Goal: Find specific page/section: Find specific page/section

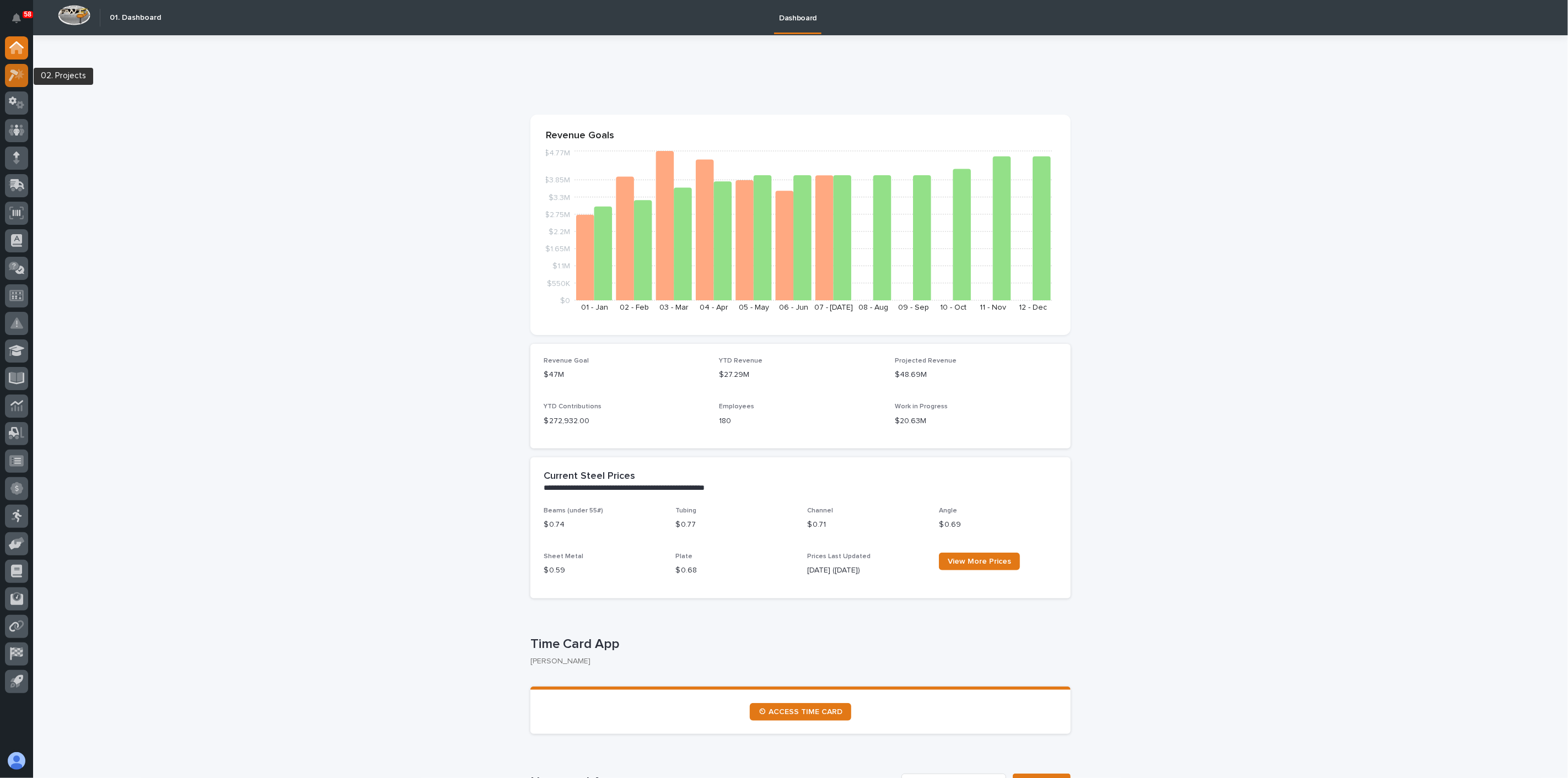
click at [18, 77] on icon at bounding box center [20, 74] width 10 height 11
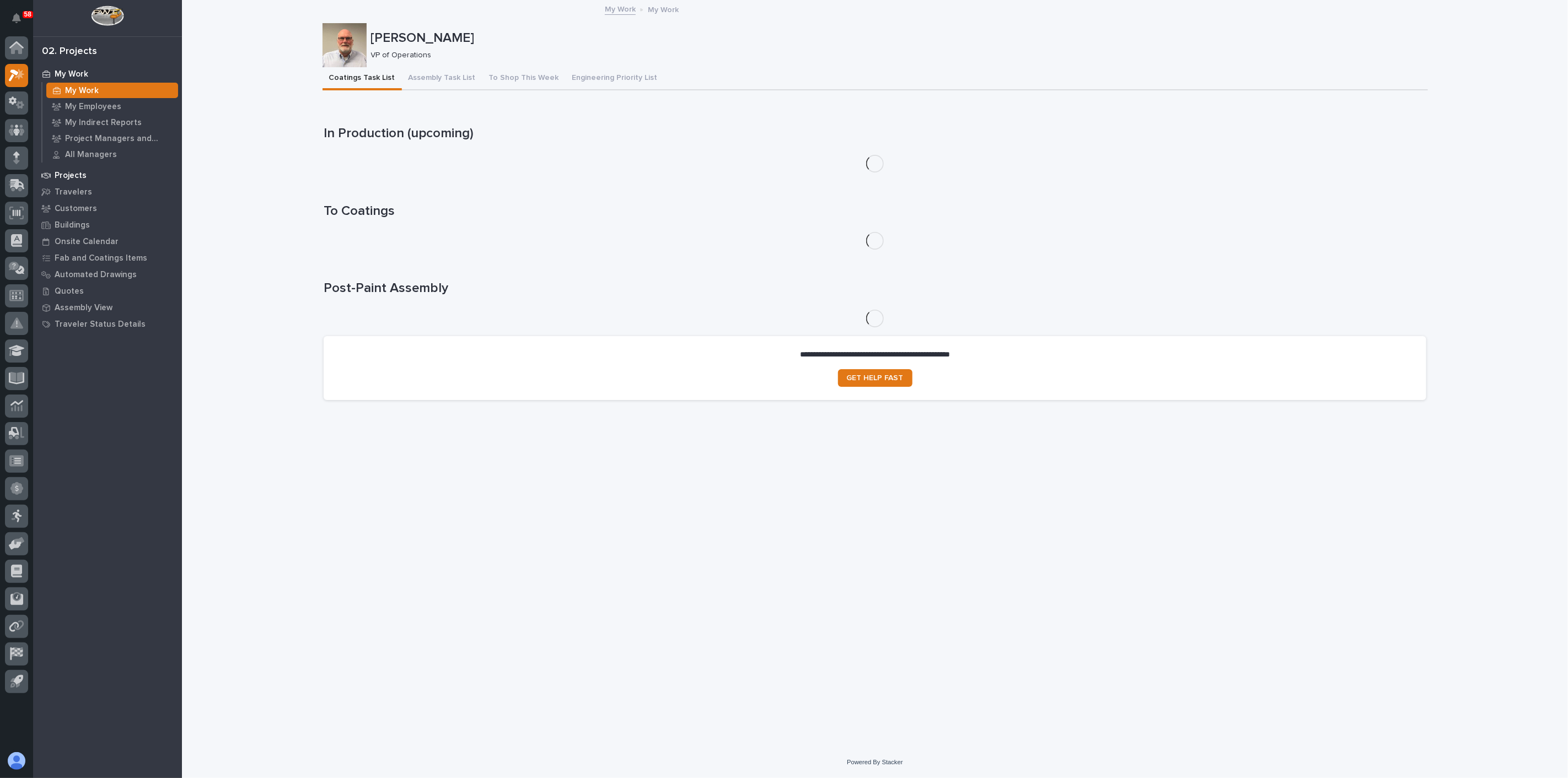
click at [75, 175] on p "Projects" at bounding box center [71, 175] width 32 height 10
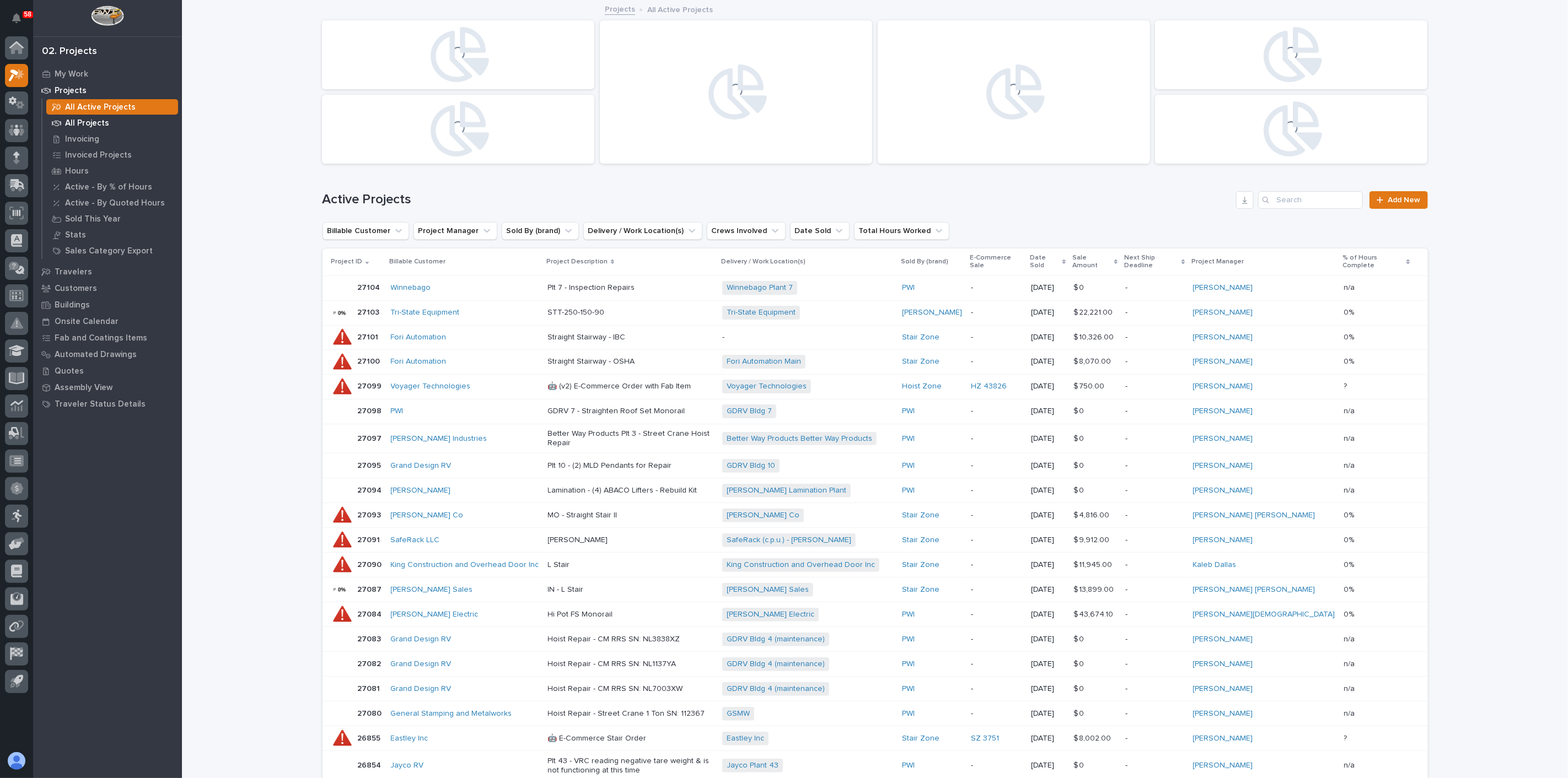
click at [86, 125] on p "All Projects" at bounding box center [87, 123] width 44 height 10
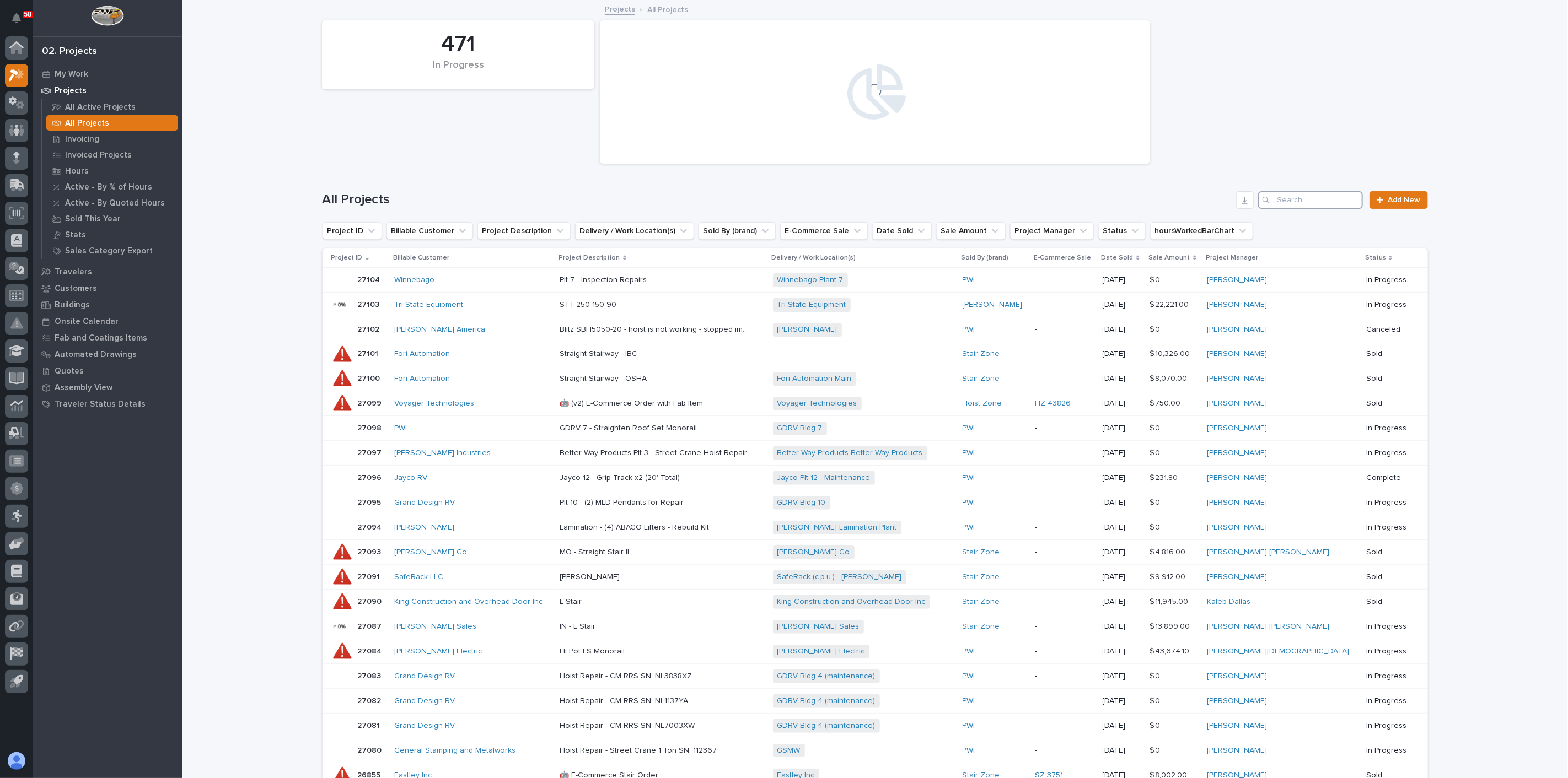
click at [1175, 203] on input "Search" at bounding box center [1311, 200] width 105 height 18
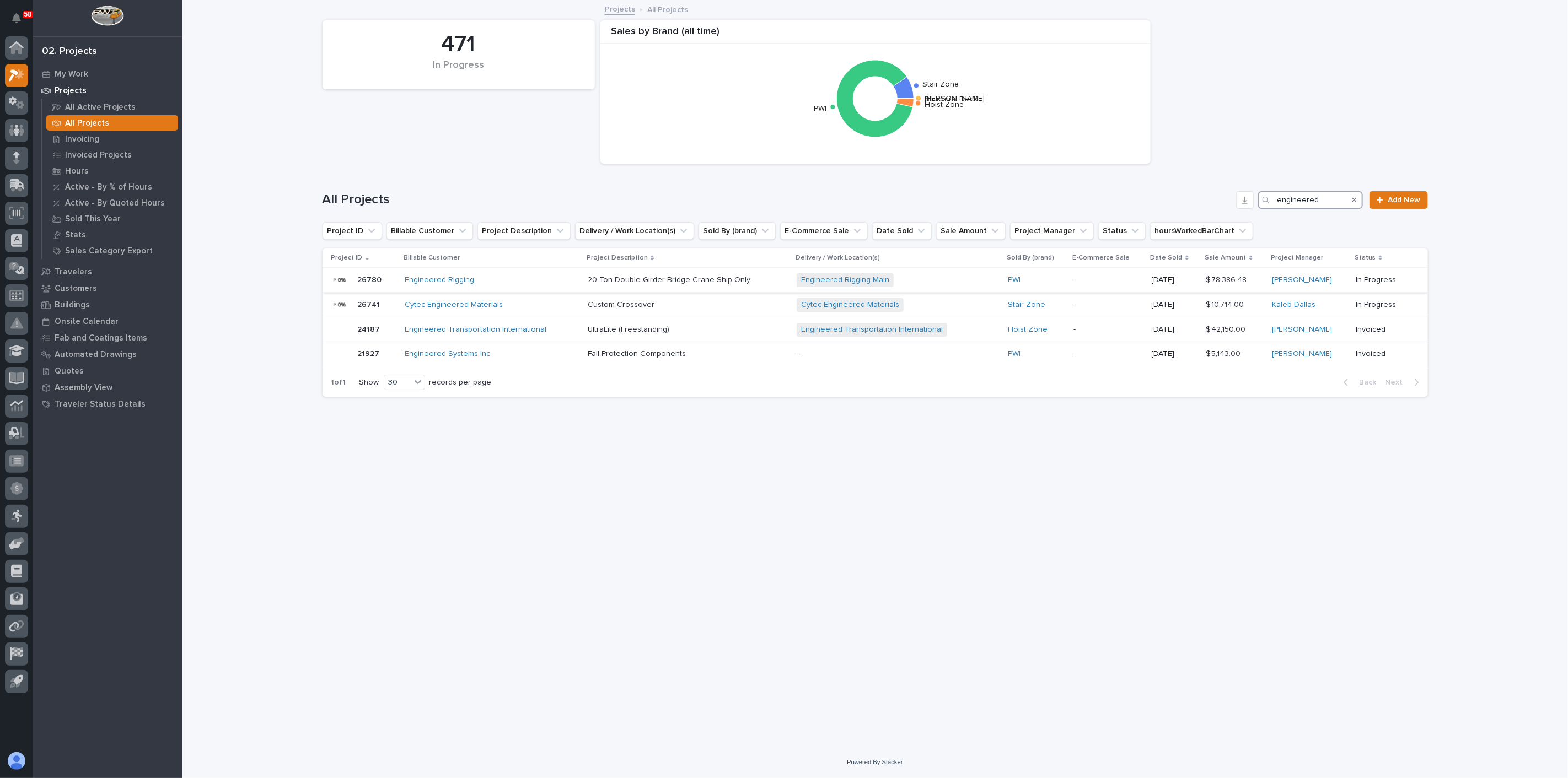
type input "engineered"
click at [537, 281] on div "Engineered Rigging" at bounding box center [492, 281] width 175 height 10
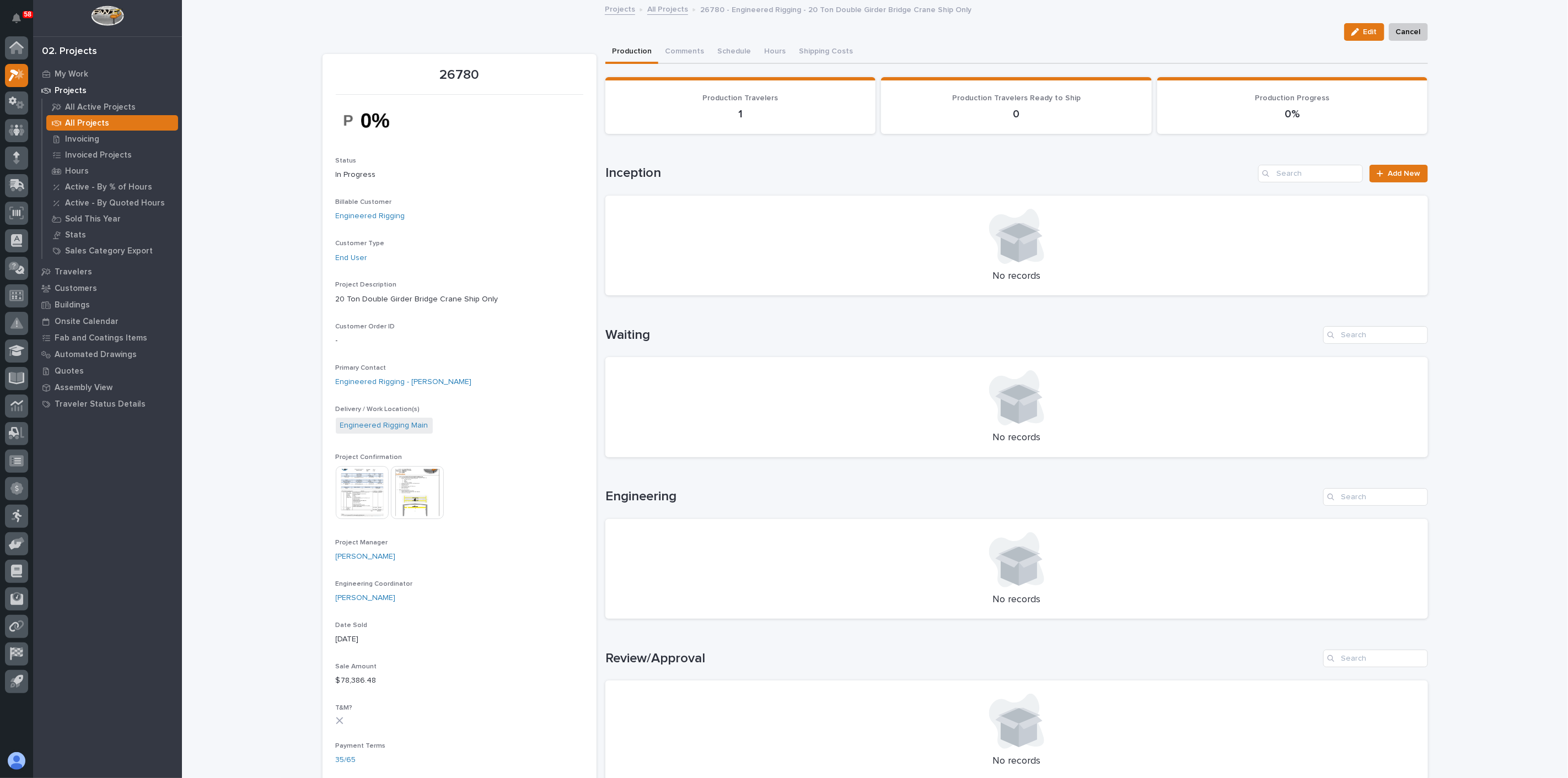
click at [424, 491] on img at bounding box center [417, 493] width 53 height 53
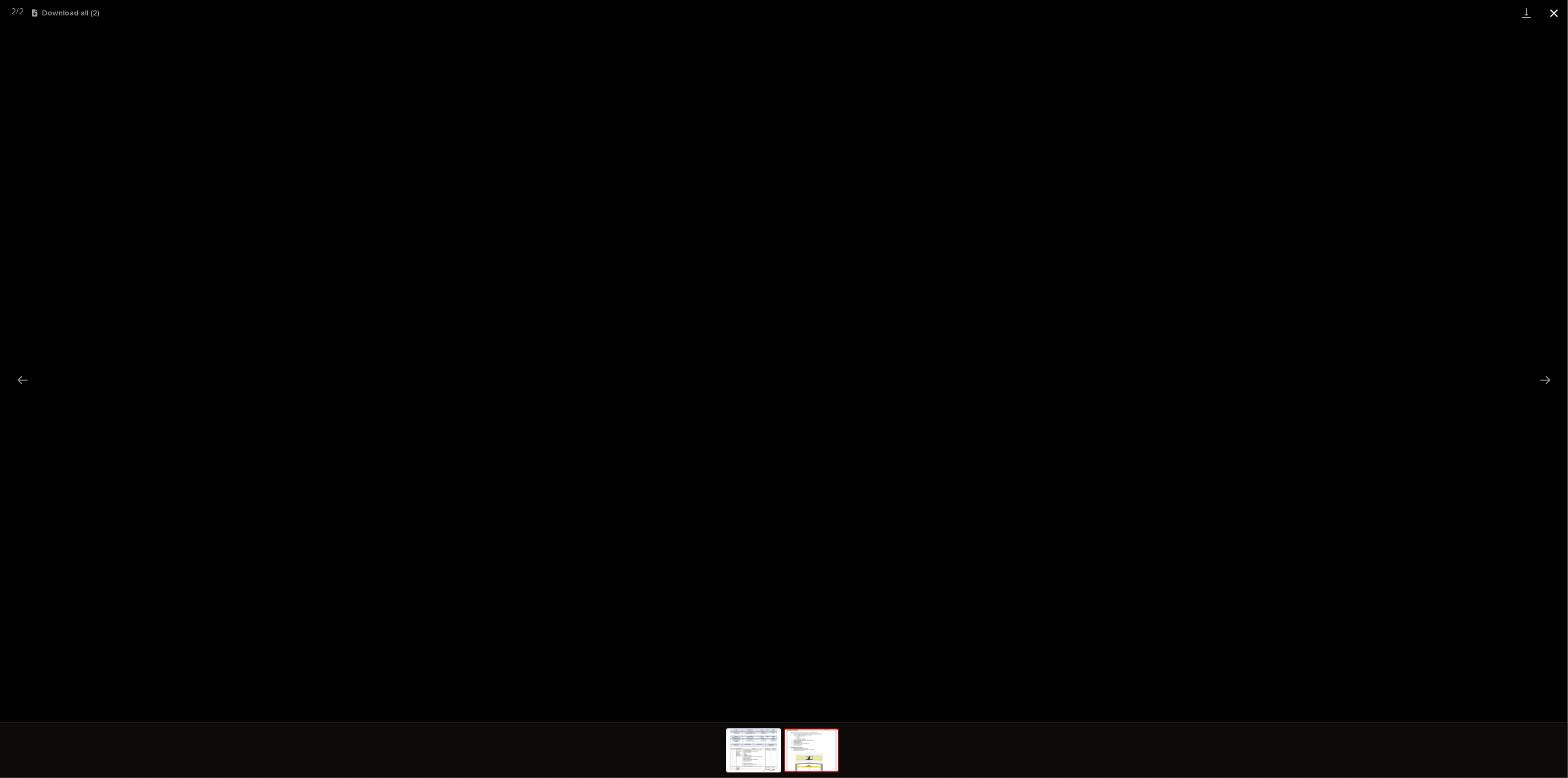
click at [1175, 7] on button "Close gallery" at bounding box center [1554, 12] width 28 height 26
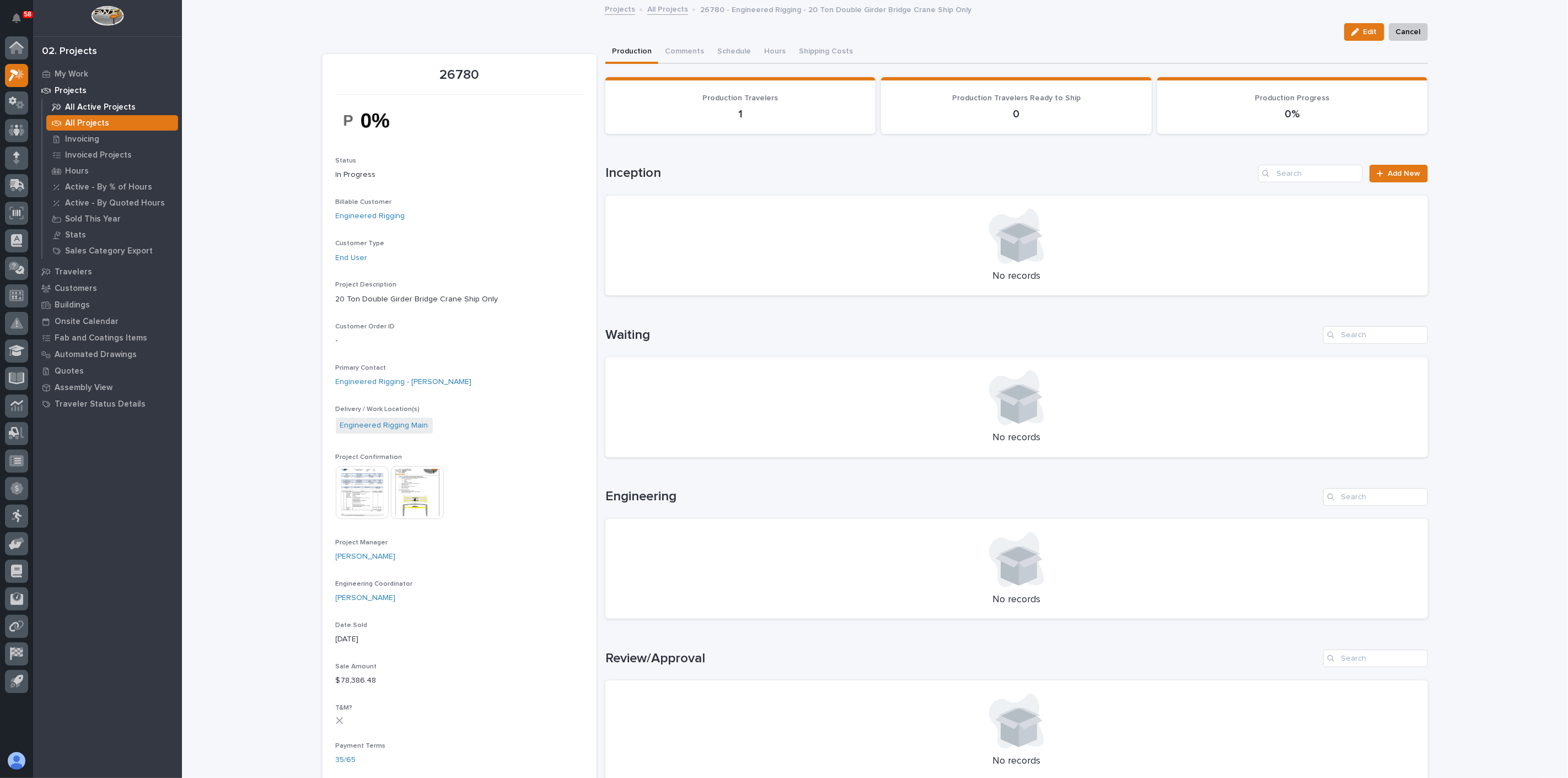
click at [116, 106] on p "All Active Projects" at bounding box center [100, 107] width 71 height 10
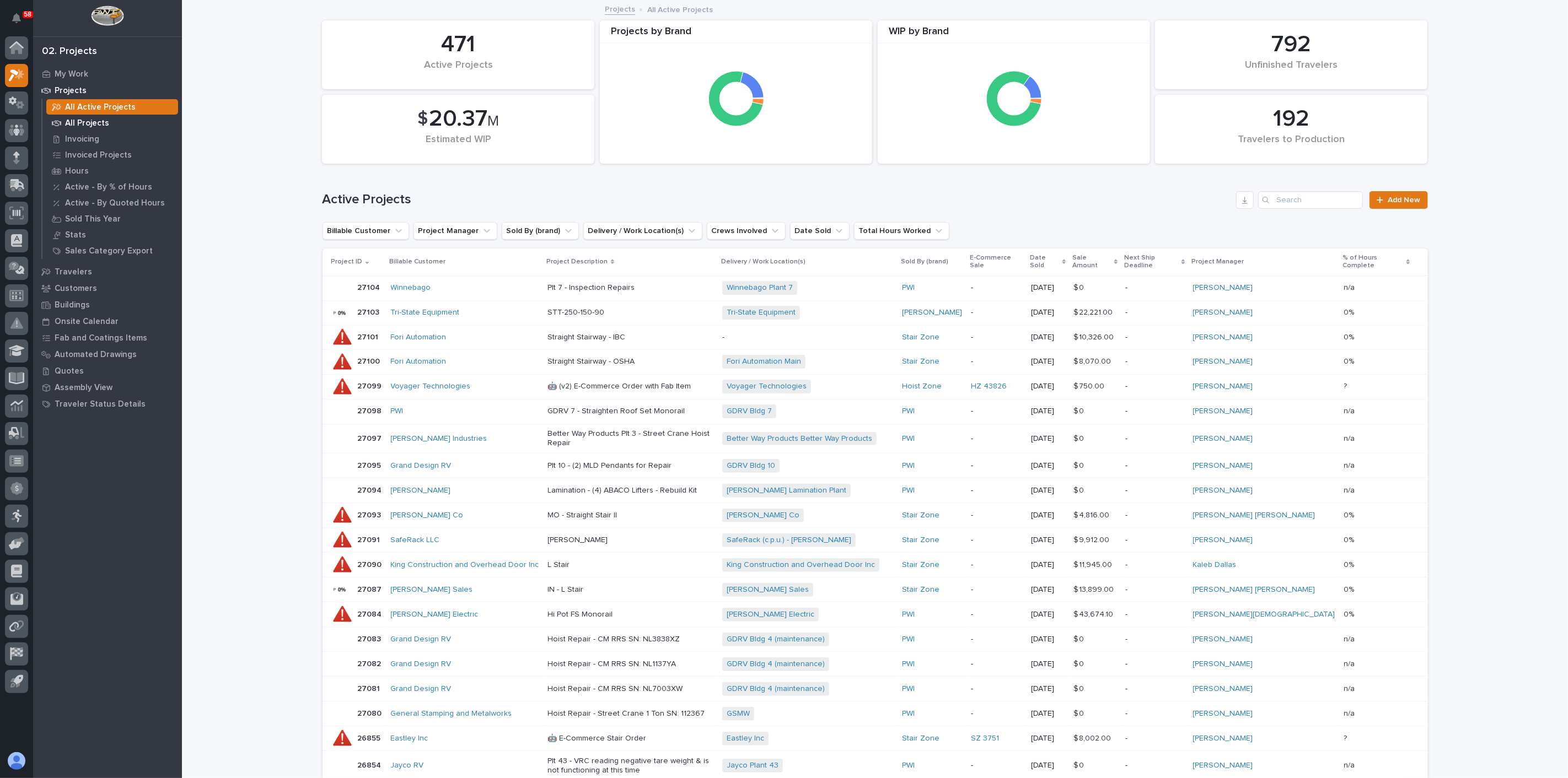
click at [102, 124] on p "All Projects" at bounding box center [87, 123] width 44 height 10
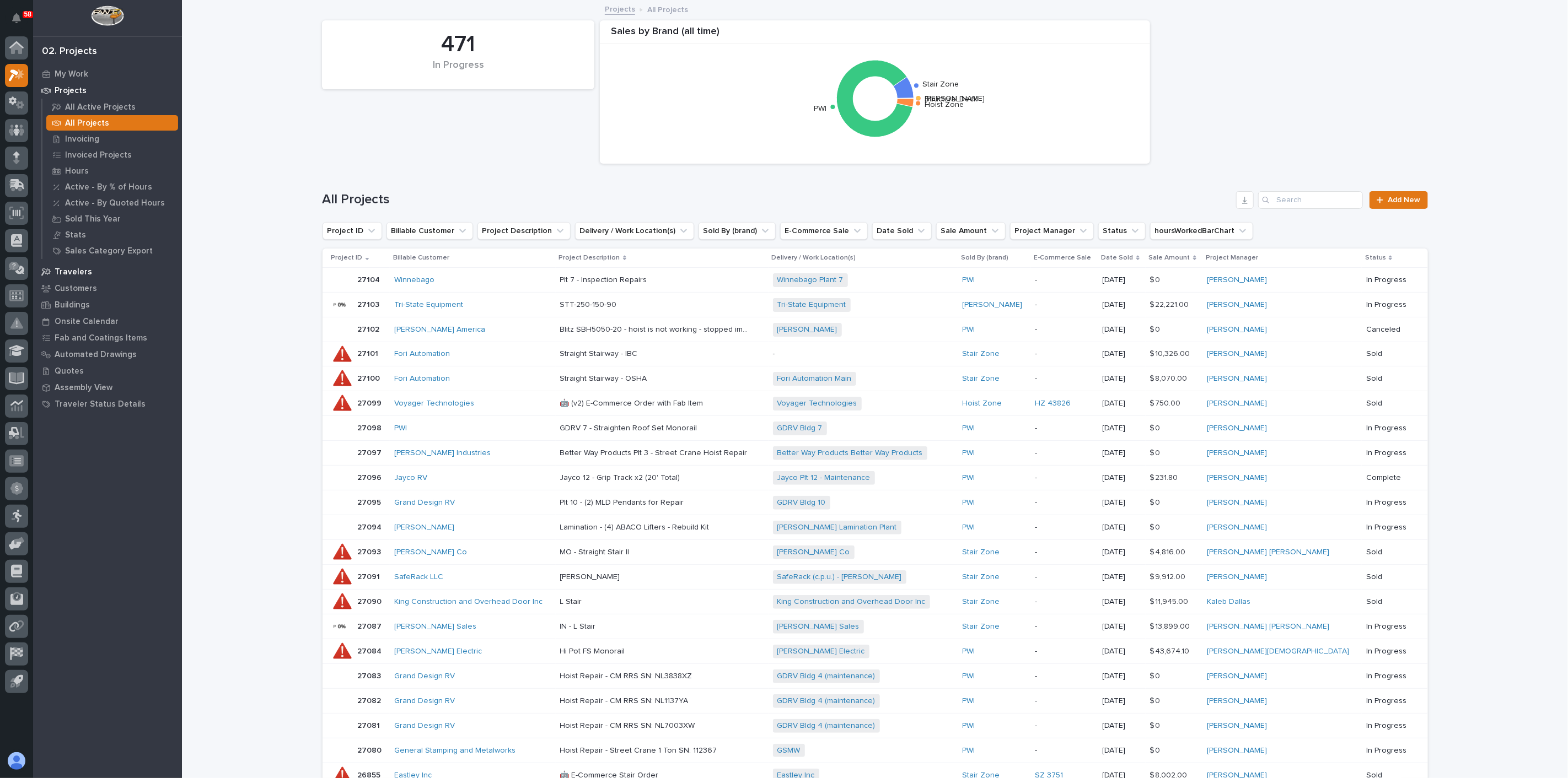
click at [90, 268] on div "Travelers" at bounding box center [107, 272] width 143 height 15
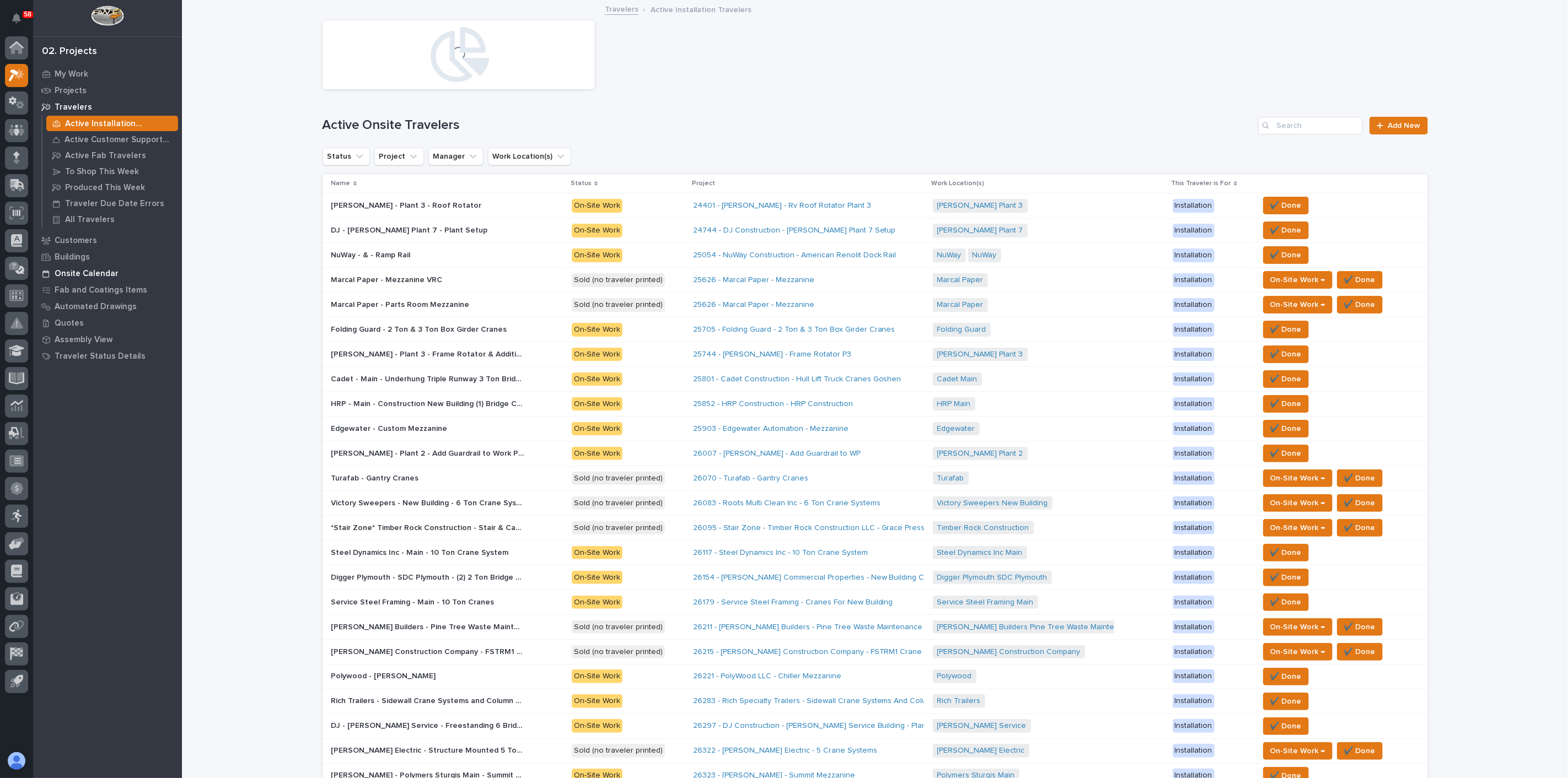
click at [104, 274] on p "Onsite Calendar" at bounding box center [86, 274] width 64 height 10
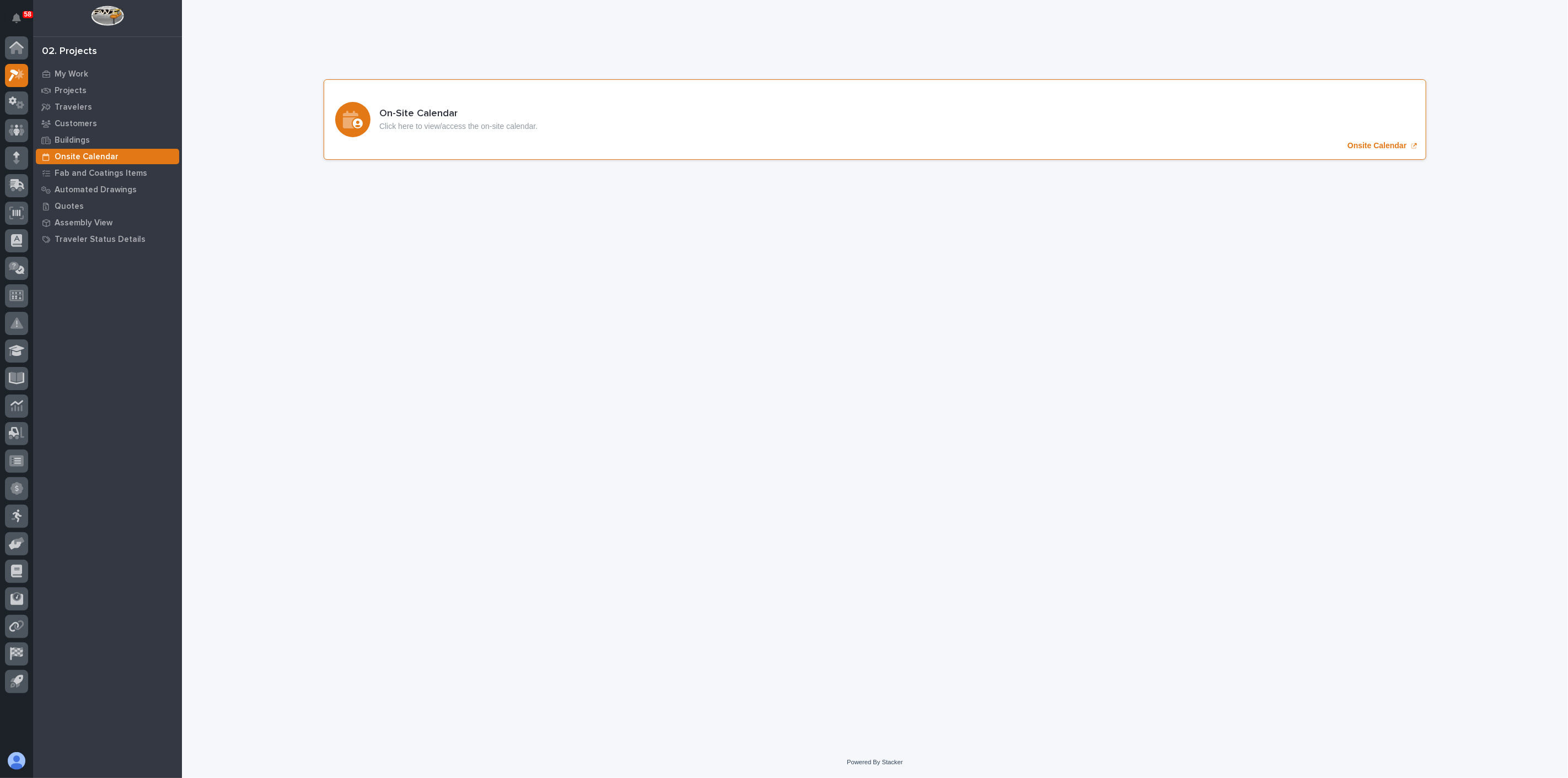
click at [1175, 143] on p "Onsite Calendar" at bounding box center [1376, 146] width 59 height 10
